Goal: Information Seeking & Learning: Learn about a topic

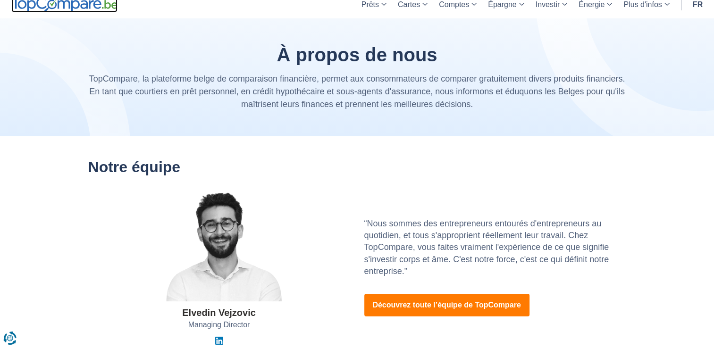
scroll to position [6, 0]
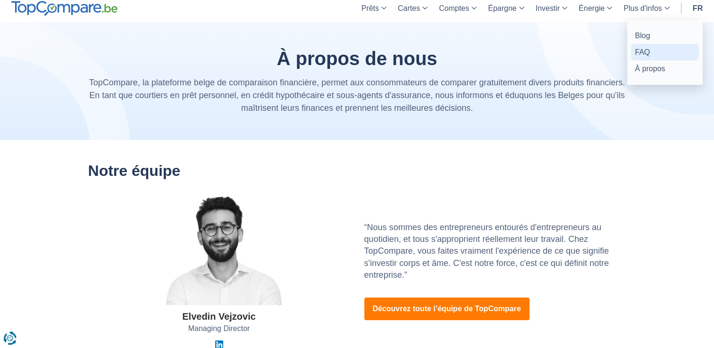
click at [644, 55] on link "FAQ" at bounding box center [665, 52] width 68 height 17
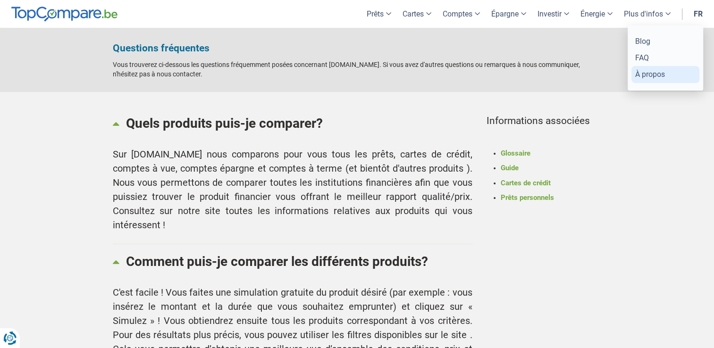
click at [643, 75] on link "À propos" at bounding box center [666, 74] width 68 height 17
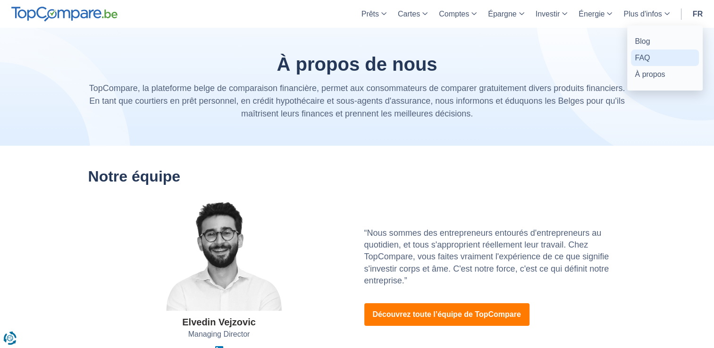
click at [646, 57] on link "FAQ" at bounding box center [665, 58] width 68 height 17
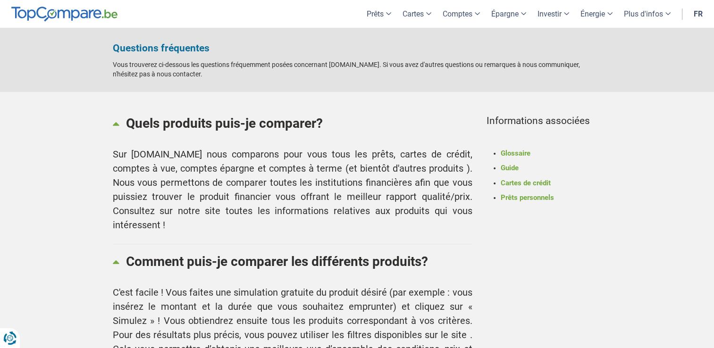
click at [638, 258] on div "Quels produits puis-je comparer? Sur TopCompare.be nous comparons pour vous tou…" at bounding box center [357, 308] width 714 height 433
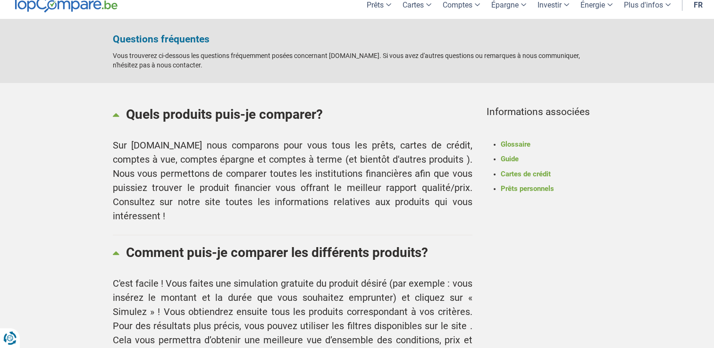
scroll to position [8, 0]
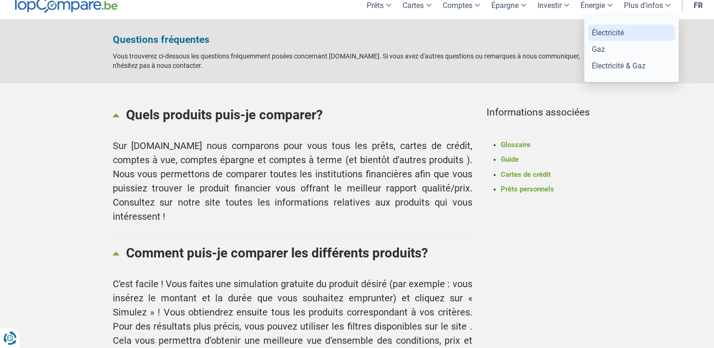
click at [610, 37] on link "Électricité" at bounding box center [631, 33] width 87 height 17
